Goal: Find specific page/section: Find specific page/section

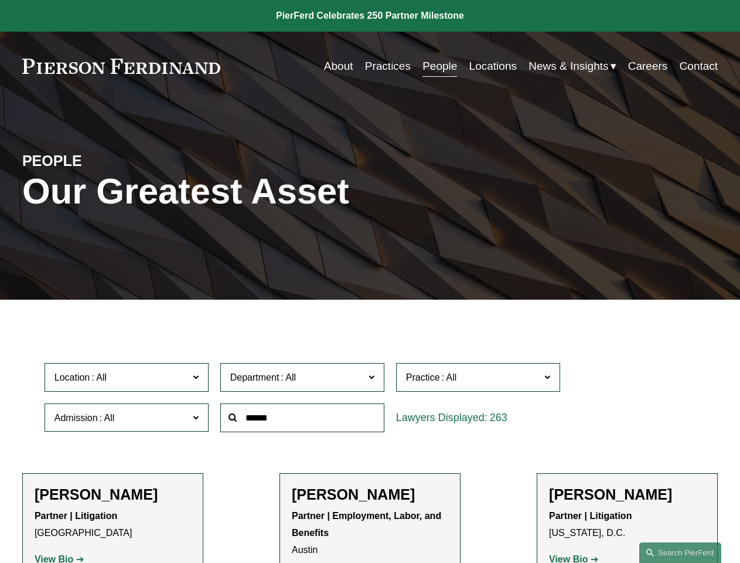
click at [370, 438] on div at bounding box center [302, 417] width 176 height 40
click at [370, 397] on div "Department All Corporate Employment, Labor, and Benefits Intellectual Property …" at bounding box center [302, 377] width 176 height 40
click at [127, 380] on span "Location" at bounding box center [122, 377] width 134 height 16
click at [303, 380] on span "Department" at bounding box center [297, 377] width 134 height 16
click at [479, 380] on span "Practice" at bounding box center [473, 377] width 134 height 16
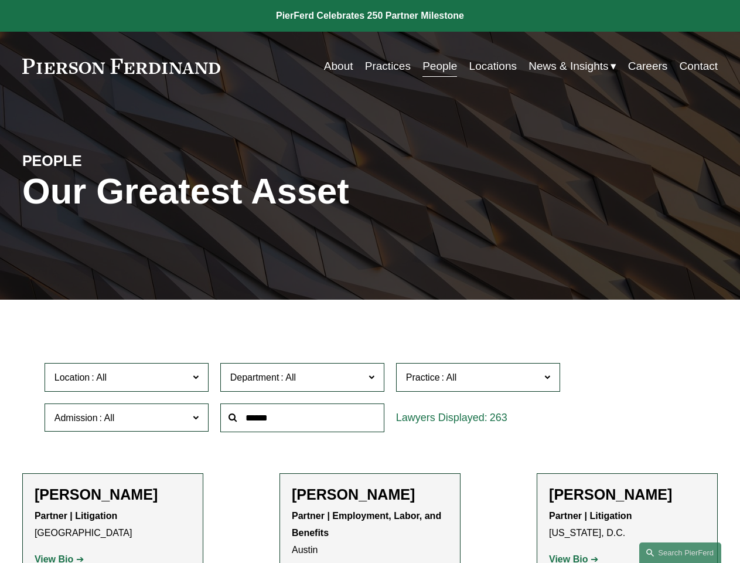
click at [0, 0] on link "All" at bounding box center [0, 0] width 0 height 0
click at [303, 420] on input "text" at bounding box center [302, 417] width 164 height 29
click at [680, 552] on link "Search this site" at bounding box center [680, 552] width 82 height 21
